Goal: Subscribe to service/newsletter

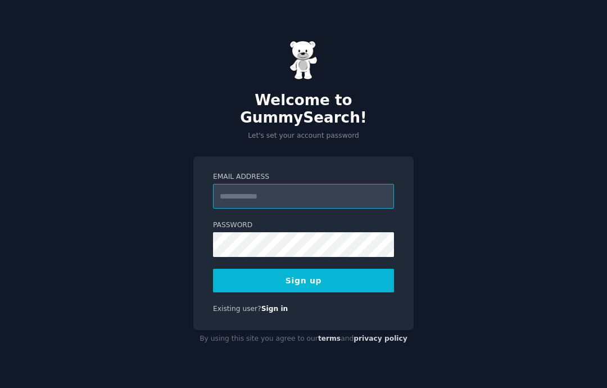
click at [354, 203] on input "Email Address" at bounding box center [303, 196] width 181 height 25
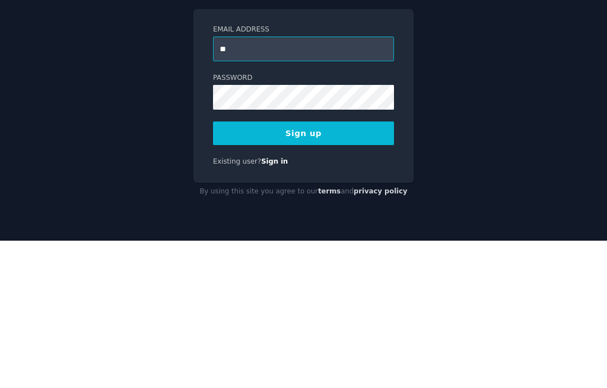
type input "*"
type input "**********"
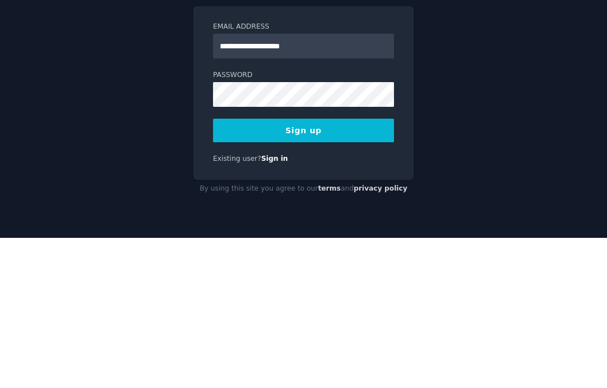
click at [245, 269] on button "Sign up" at bounding box center [303, 281] width 181 height 24
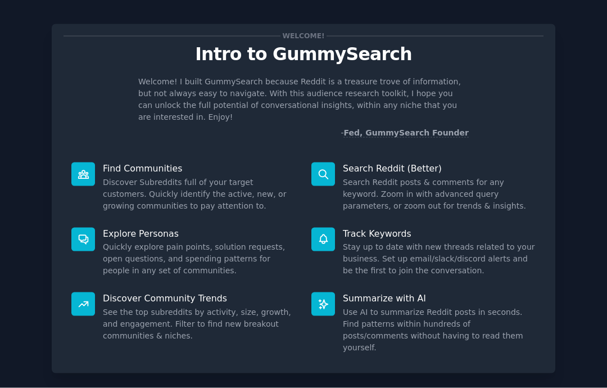
scroll to position [45, 0]
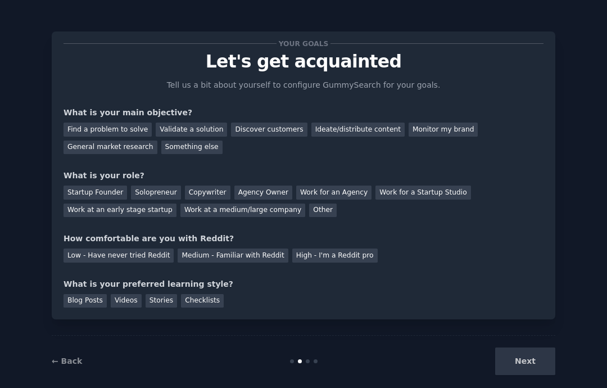
click at [532, 349] on div "Next" at bounding box center [471, 362] width 168 height 28
click at [525, 353] on div "Next" at bounding box center [471, 362] width 168 height 28
click at [73, 123] on div "Find a problem to solve" at bounding box center [108, 130] width 88 height 14
click at [157, 123] on div "Validate a solution" at bounding box center [191, 130] width 71 height 14
click at [161, 141] on div "Something else" at bounding box center [191, 148] width 61 height 14
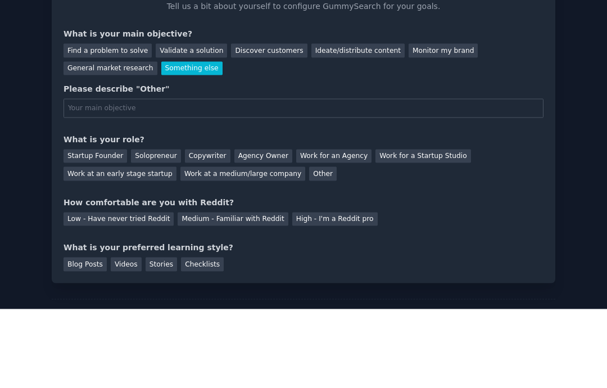
click at [602, 56] on div "Your goals Let's get acquainted Tell us a bit about yourself to configure Gummy…" at bounding box center [303, 222] width 607 height 445
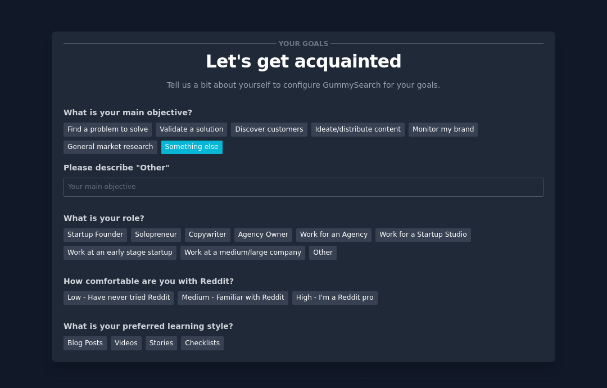
click at [584, 53] on div "Your goals Let's get acquainted Tell us a bit about yourself to configure Gummy…" at bounding box center [304, 223] width 576 height 414
click at [86, 123] on div "Find a problem to solve" at bounding box center [108, 130] width 88 height 14
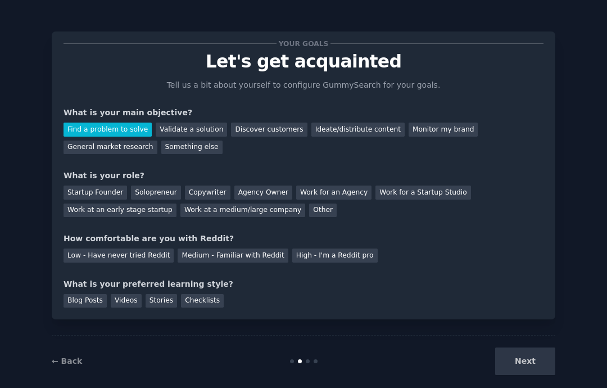
click at [539, 348] on div "Next" at bounding box center [471, 362] width 168 height 28
click at [542, 351] on div "Next" at bounding box center [471, 362] width 168 height 28
click at [528, 350] on div "Next" at bounding box center [471, 362] width 168 height 28
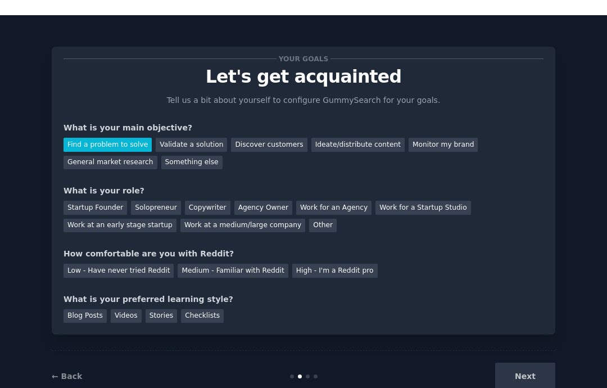
scroll to position [45, 0]
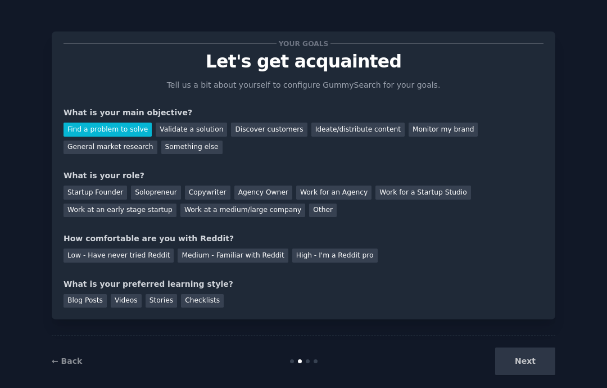
click at [348, 186] on div "Work for an Agency" at bounding box center [333, 193] width 75 height 14
click at [148, 249] on div "Low - Have never tried Reddit" at bounding box center [119, 256] width 110 height 14
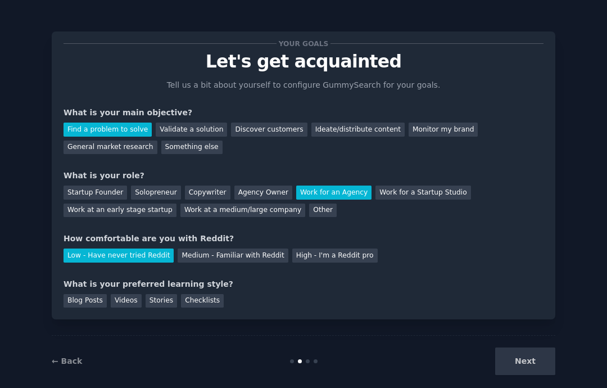
click at [195, 249] on div "Medium - Familiar with Reddit" at bounding box center [233, 256] width 110 height 14
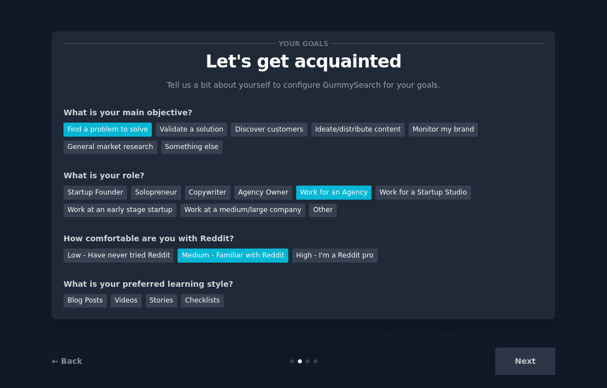
click at [80, 294] on div "Blog Posts" at bounding box center [85, 301] width 43 height 14
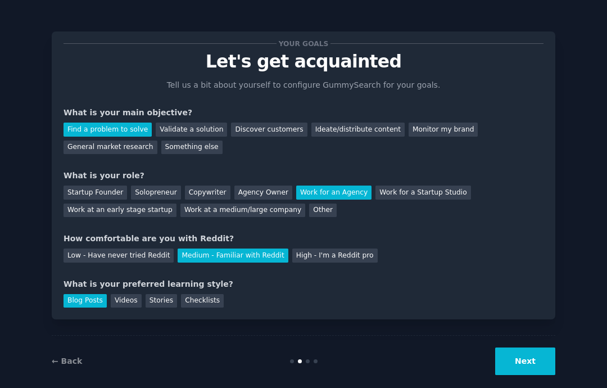
click at [535, 349] on button "Next" at bounding box center [525, 362] width 60 height 28
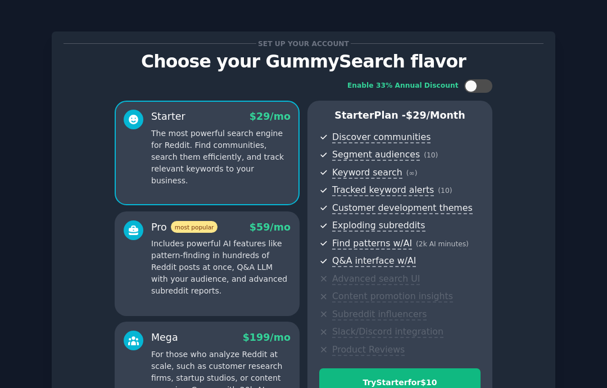
click at [481, 79] on div at bounding box center [479, 85] width 28 height 13
click at [479, 79] on div at bounding box center [479, 85] width 28 height 13
click at [481, 79] on div at bounding box center [479, 85] width 28 height 13
click at [479, 79] on div at bounding box center [479, 85] width 28 height 13
checkbox input "false"
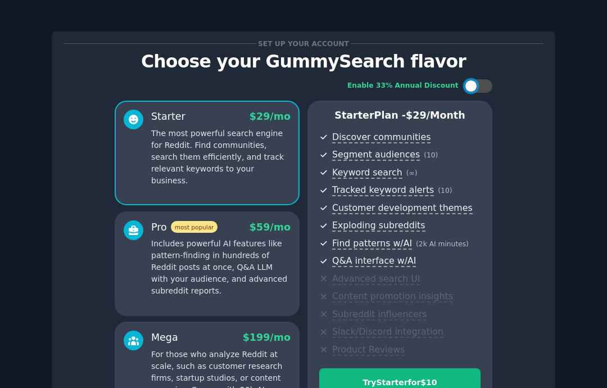
scroll to position [19, 0]
